Goal: Transaction & Acquisition: Purchase product/service

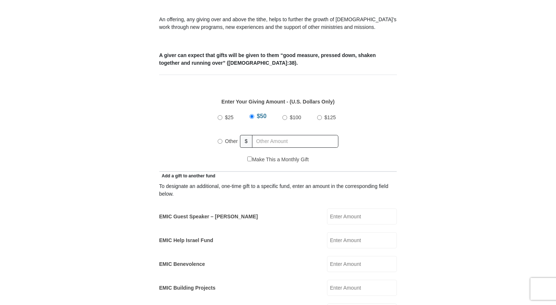
scroll to position [293, 0]
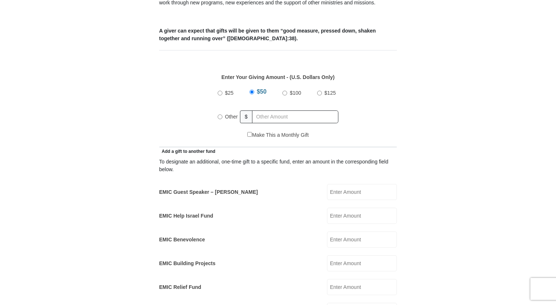
click at [337, 184] on input "EMIC Guest Speaker – [PERSON_NAME]" at bounding box center [362, 192] width 70 height 16
type input "10.00"
click at [334, 208] on input "EMIC Help Israel Fund" at bounding box center [362, 216] width 70 height 16
type input "2.00"
radio input "true"
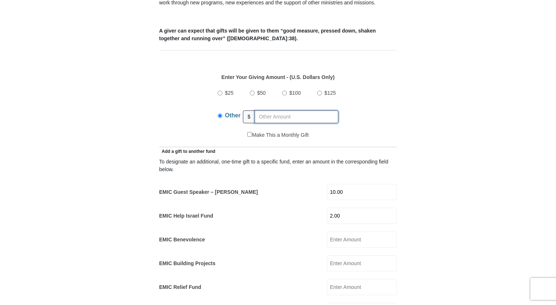
click at [264, 110] on input "text" at bounding box center [297, 116] width 84 height 13
type input "2.00"
type input "[PERSON_NAME]"
type input "[EMAIL_ADDRESS][DOMAIN_NAME]"
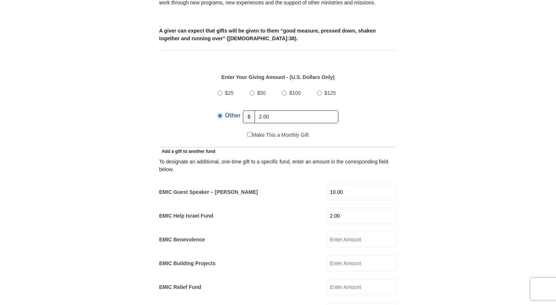
type input "[STREET_ADDRESS]"
type input "[PERSON_NAME]"
select select "[GEOGRAPHIC_DATA]"
type input "75707"
type input "9035656786"
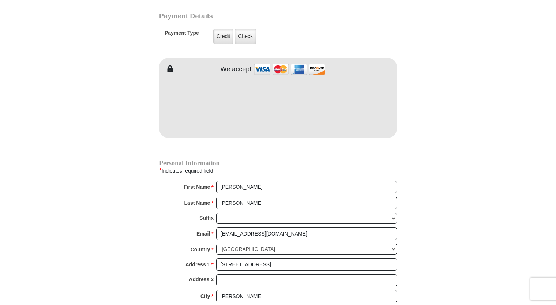
scroll to position [634, 0]
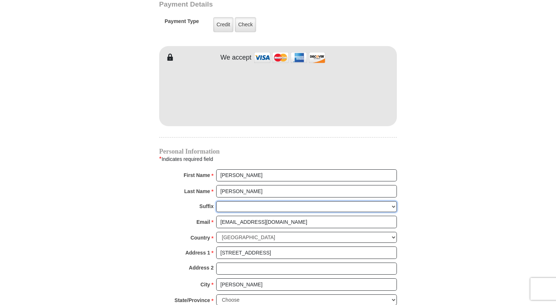
click at [230, 201] on select "[PERSON_NAME] I II III IV V VI" at bounding box center [306, 206] width 181 height 11
select select "Jr"
click at [216, 201] on select "[PERSON_NAME] I II III IV V VI" at bounding box center [306, 206] width 181 height 11
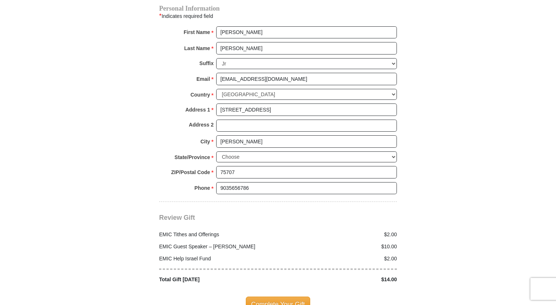
scroll to position [853, 0]
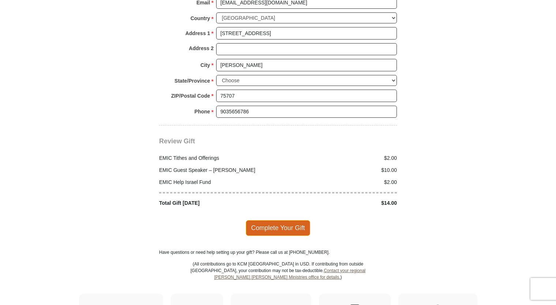
click at [277, 220] on span "Complete Your Gift" at bounding box center [278, 227] width 65 height 15
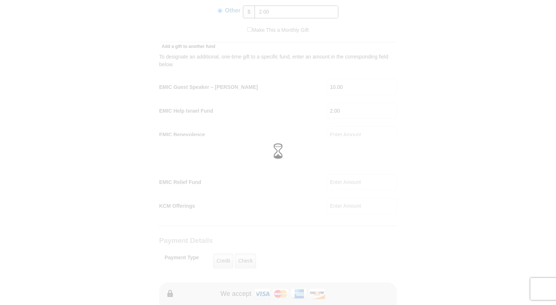
scroll to position [366, 0]
